Goal: Find contact information: Obtain details needed to contact an individual or organization

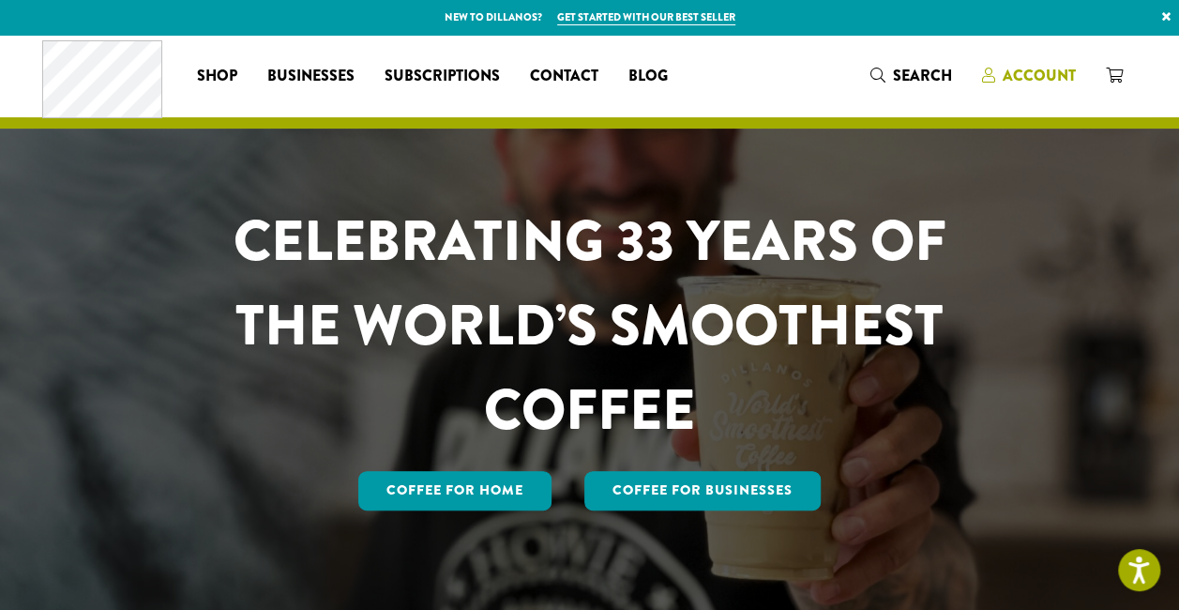
click at [1026, 80] on span "Account" at bounding box center [1039, 76] width 73 height 22
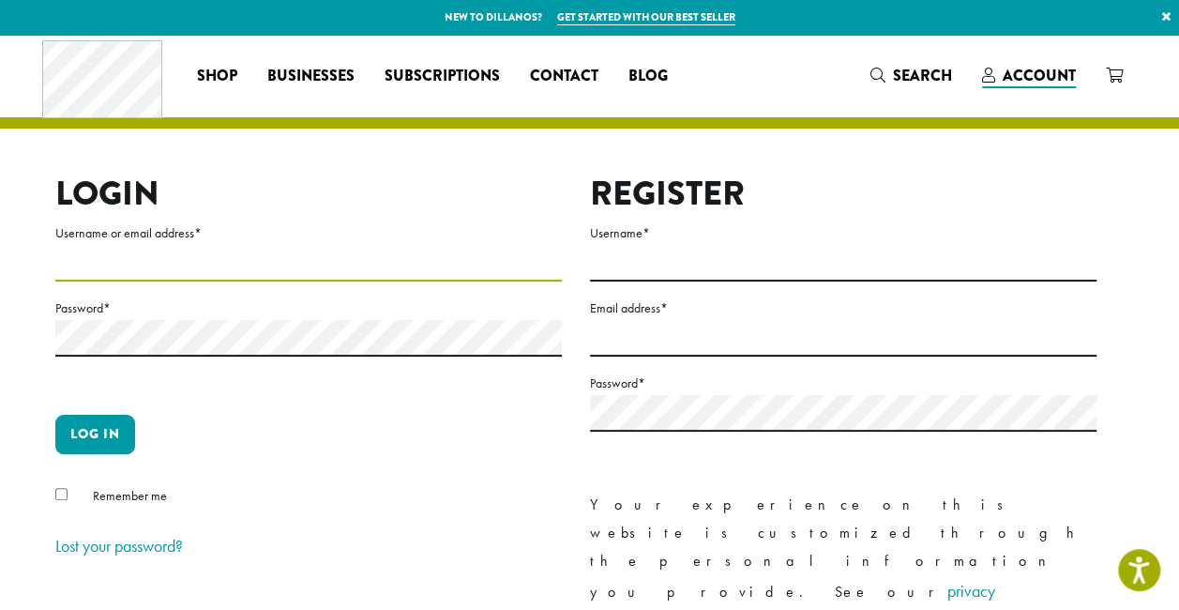
click at [285, 255] on input "Username or email address *" at bounding box center [308, 263] width 507 height 37
type input "**********"
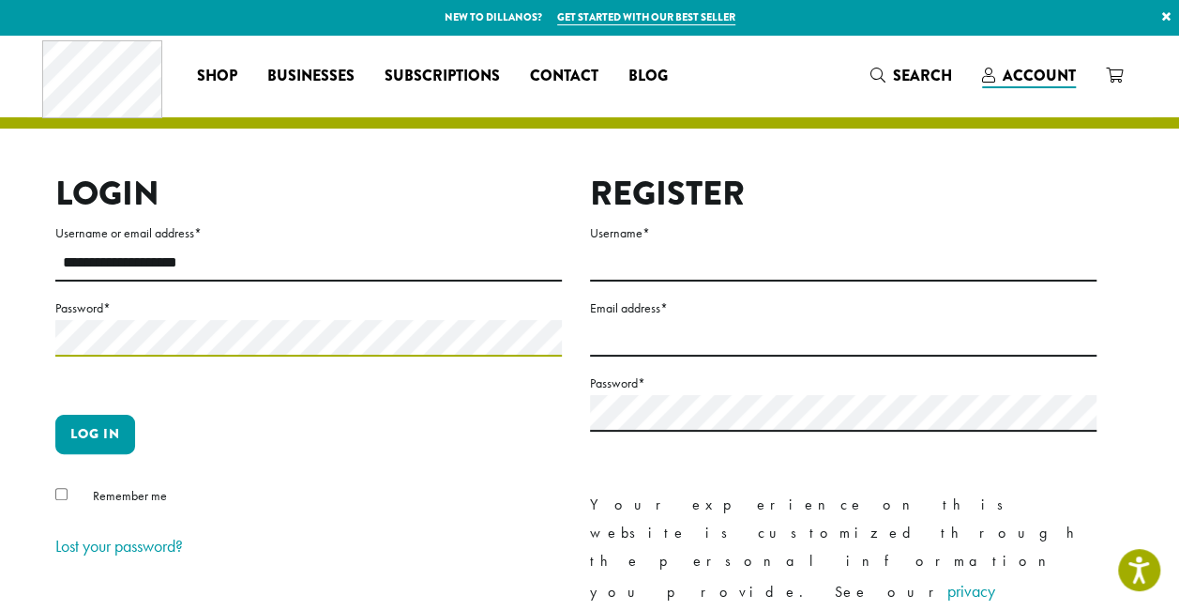
click at [55, 415] on button "Log in" at bounding box center [95, 434] width 80 height 39
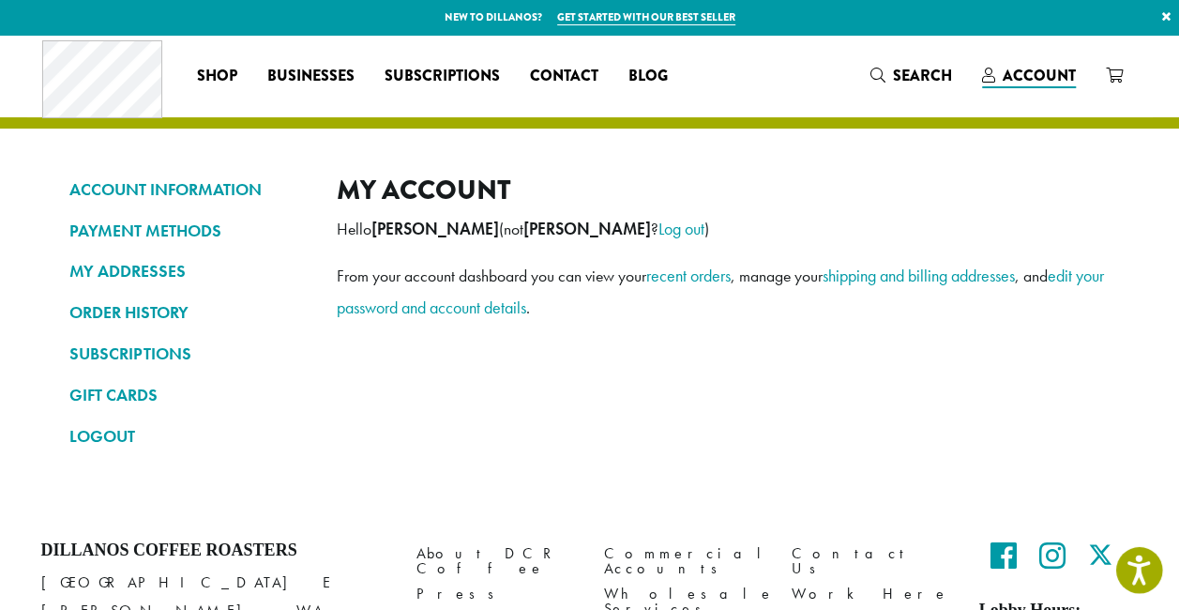
click at [1128, 561] on icon "Open accessiBe: accessibility options, statement and help" at bounding box center [1139, 570] width 23 height 30
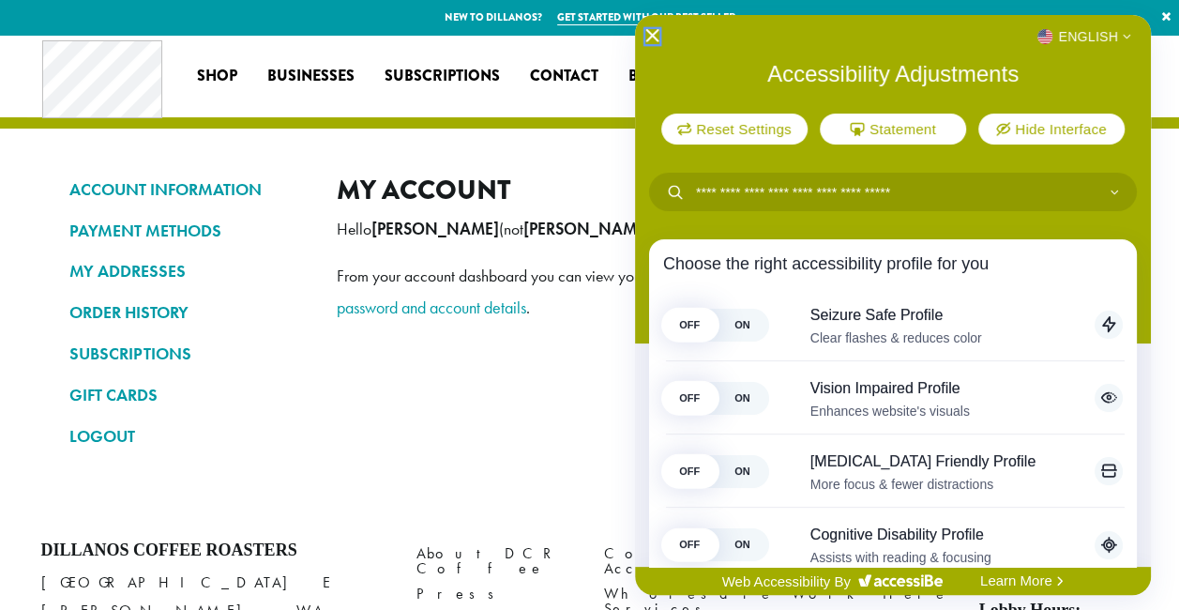
click at [655, 34] on icon "Close Accessibility Interface" at bounding box center [652, 35] width 13 height 13
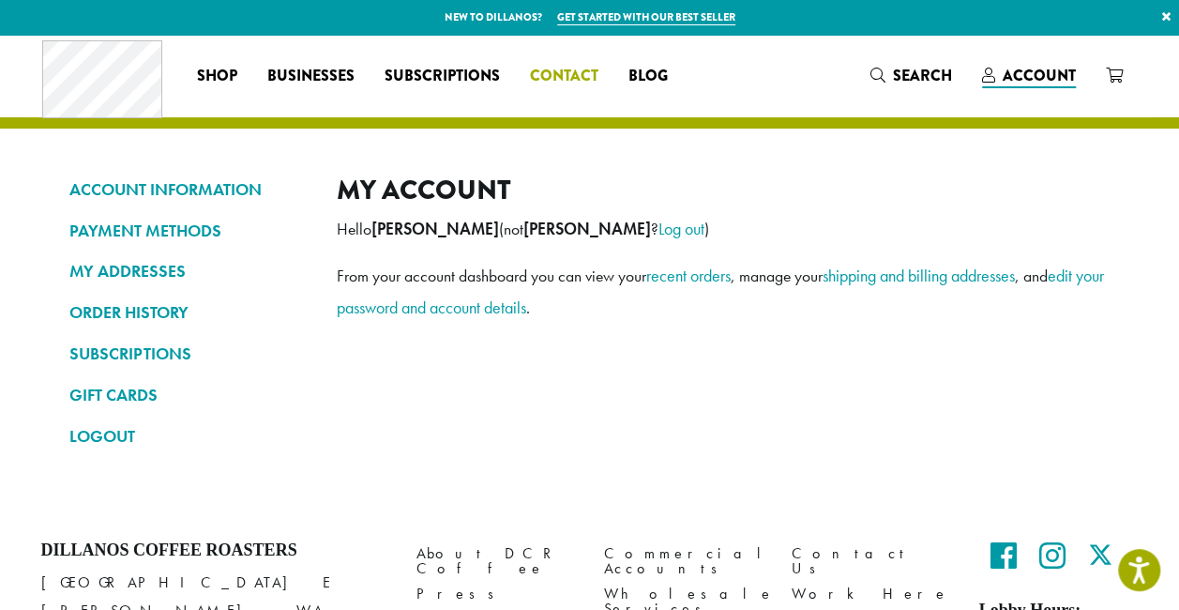
click at [565, 83] on span "Contact" at bounding box center [564, 76] width 68 height 23
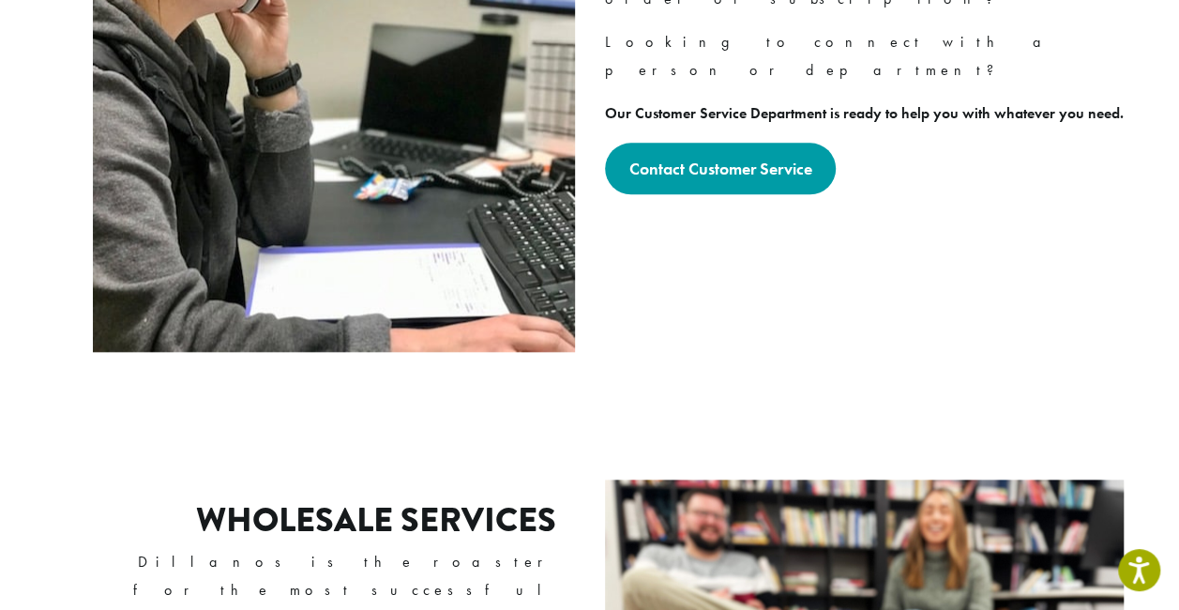
scroll to position [814, 0]
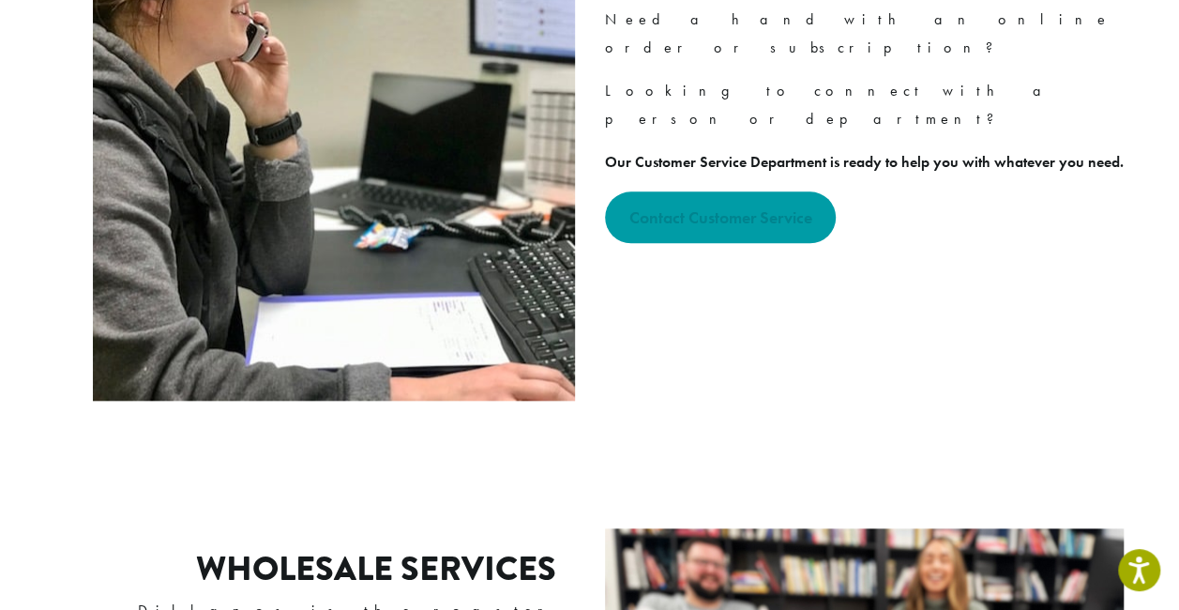
click at [794, 206] on strong "Contact Customer Service" at bounding box center [720, 217] width 183 height 22
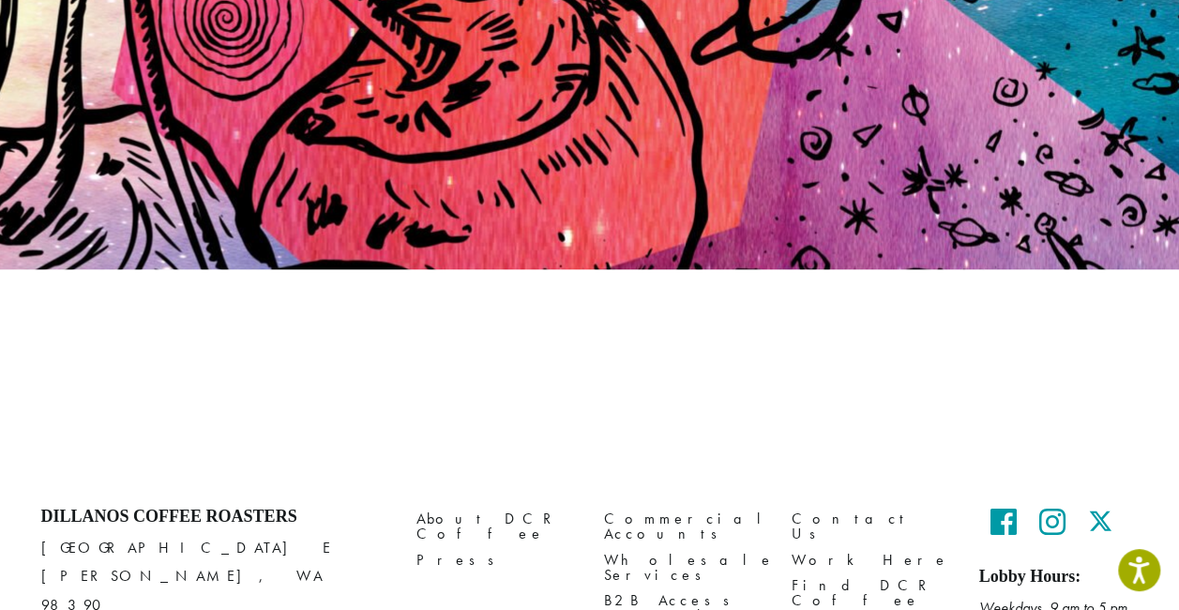
scroll to position [268, 0]
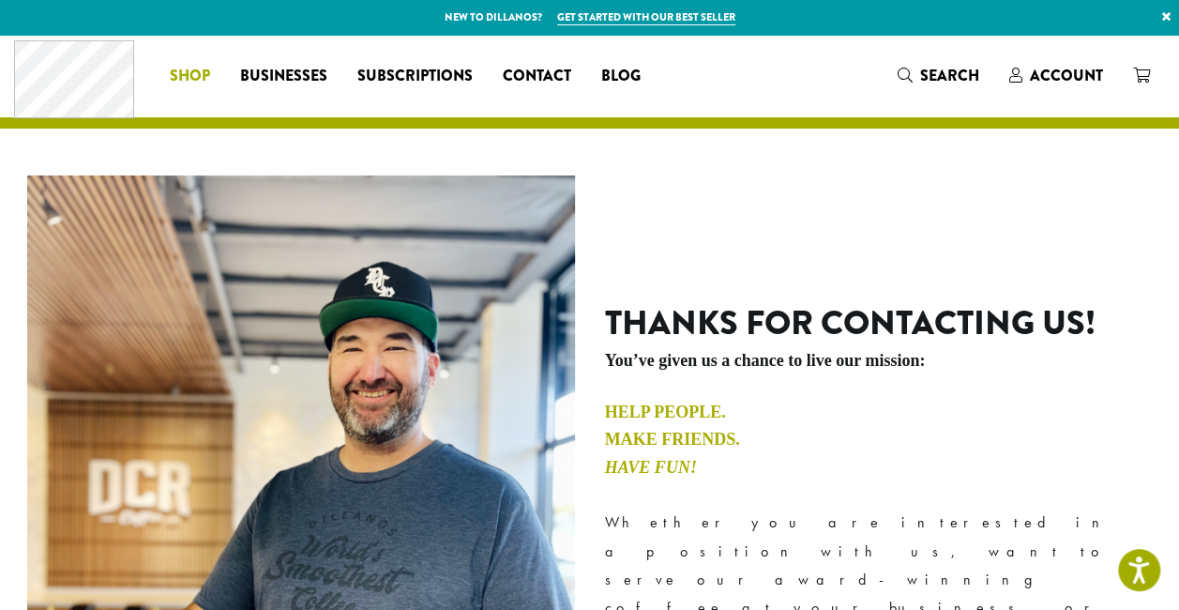
click at [190, 71] on span "Shop" at bounding box center [190, 76] width 40 height 23
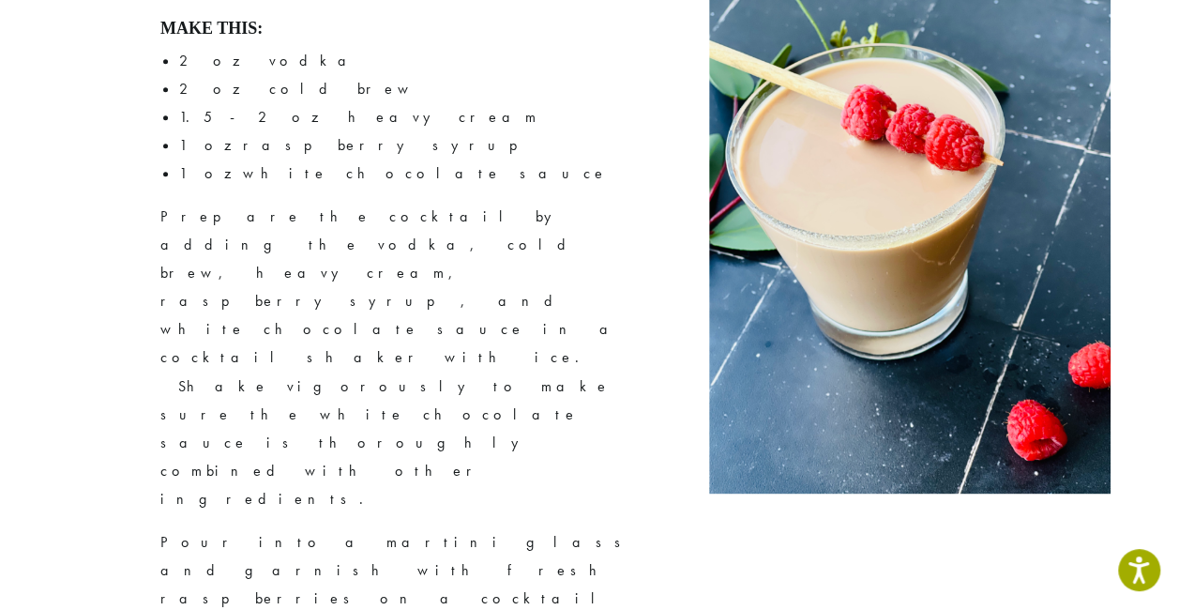
scroll to position [4517, 0]
